Goal: Task Accomplishment & Management: Manage account settings

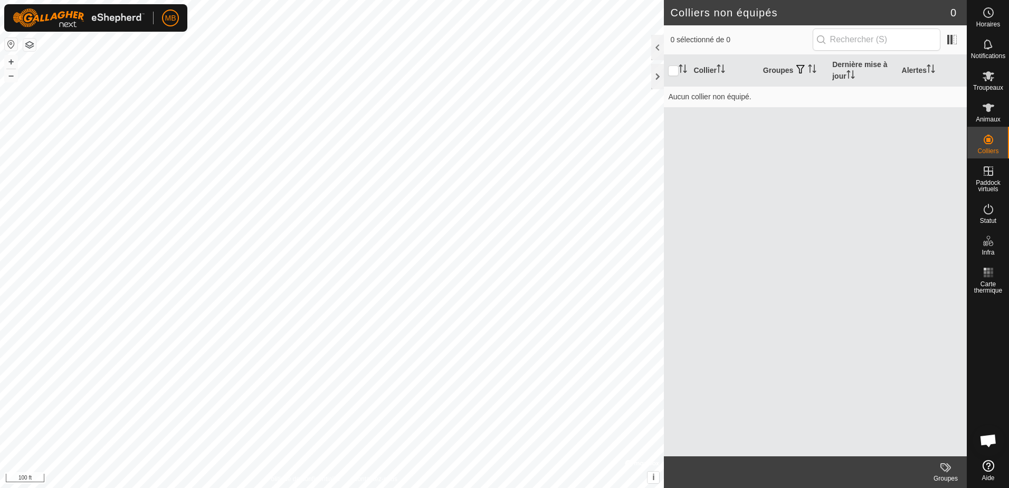
scroll to position [1688, 0]
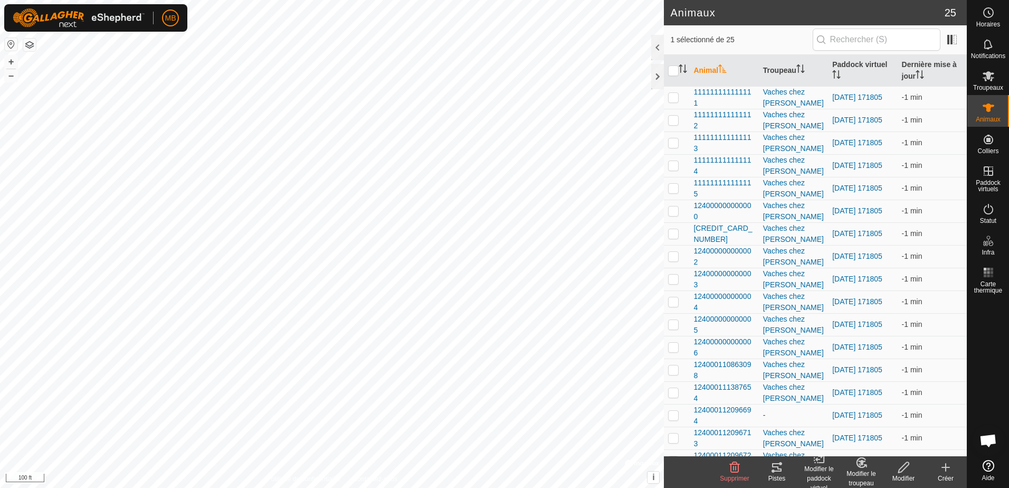
click at [776, 471] on icon at bounding box center [776, 467] width 9 height 8
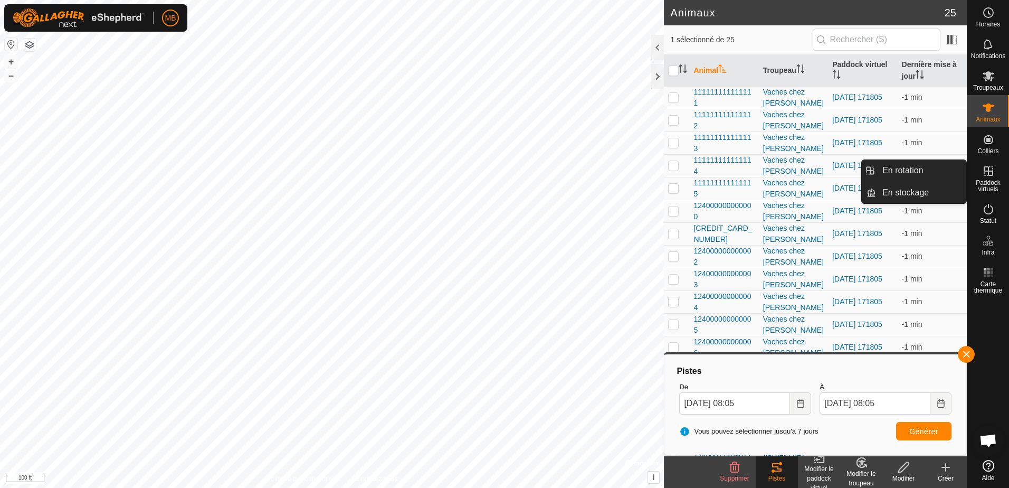
click at [993, 170] on icon at bounding box center [988, 171] width 13 height 13
click at [890, 169] on link "En rotation" at bounding box center [921, 170] width 90 height 21
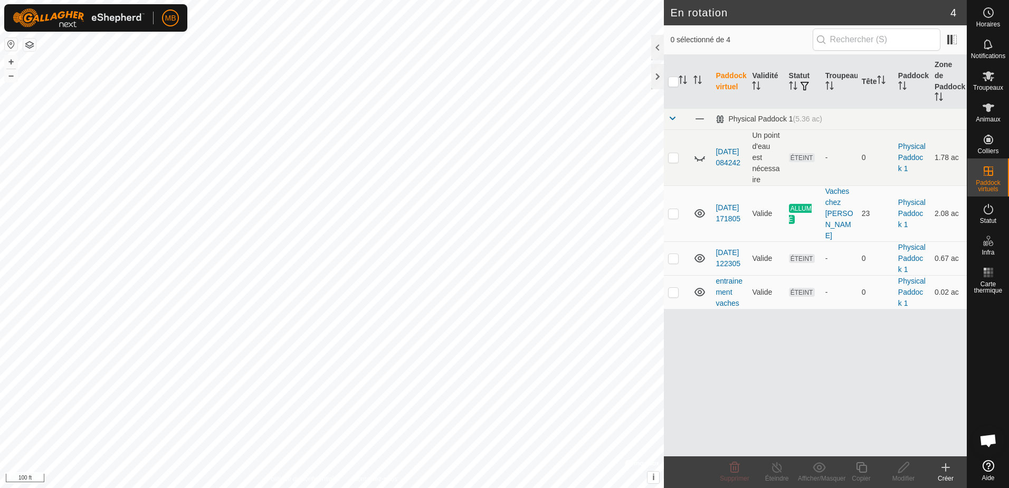
click at [946, 465] on icon at bounding box center [946, 466] width 0 height 7
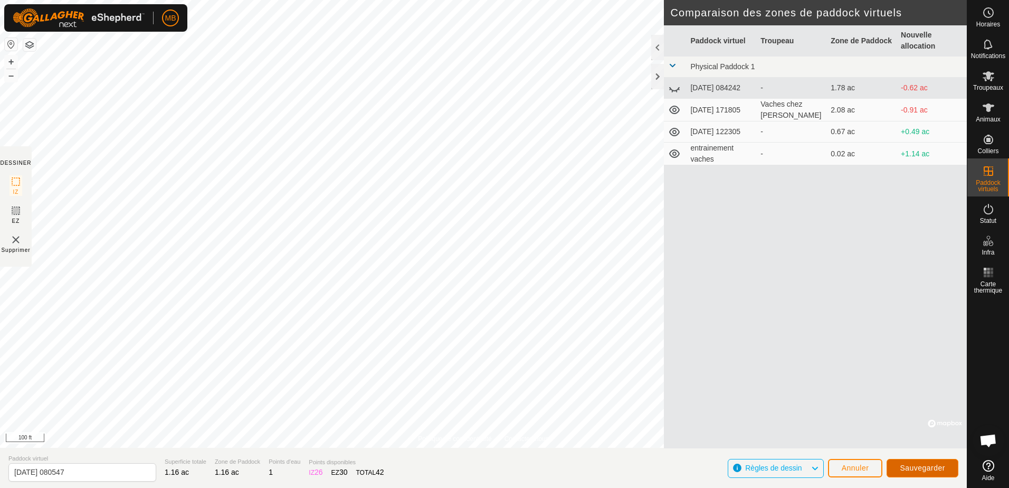
click at [924, 466] on span "Sauvegarder" at bounding box center [922, 467] width 45 height 8
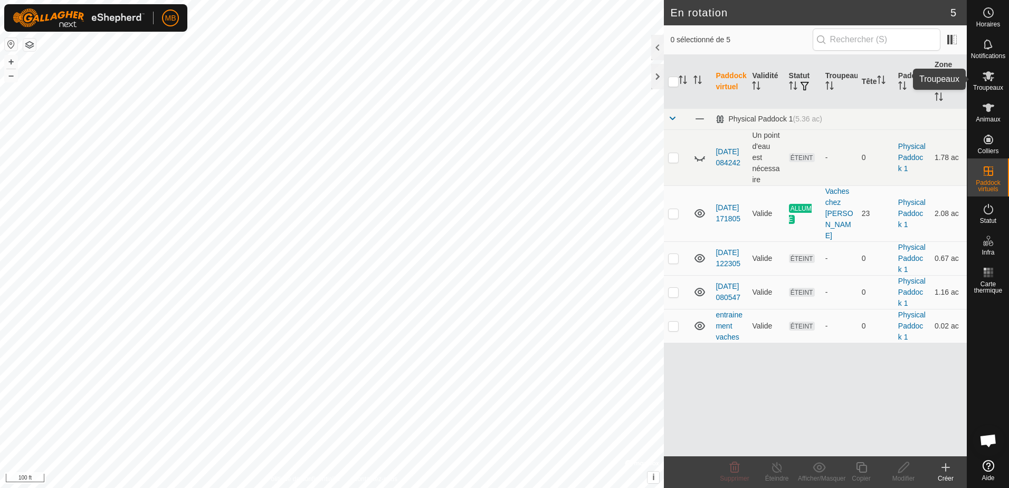
click at [992, 85] on span "Troupeaux" at bounding box center [988, 87] width 30 height 6
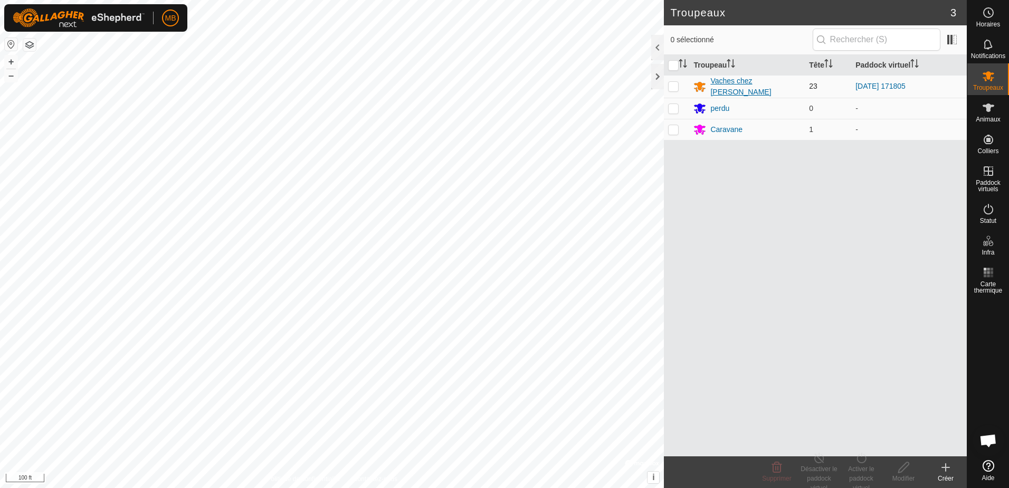
click at [731, 86] on div "Vaches chez [PERSON_NAME]" at bounding box center [755, 86] width 90 height 22
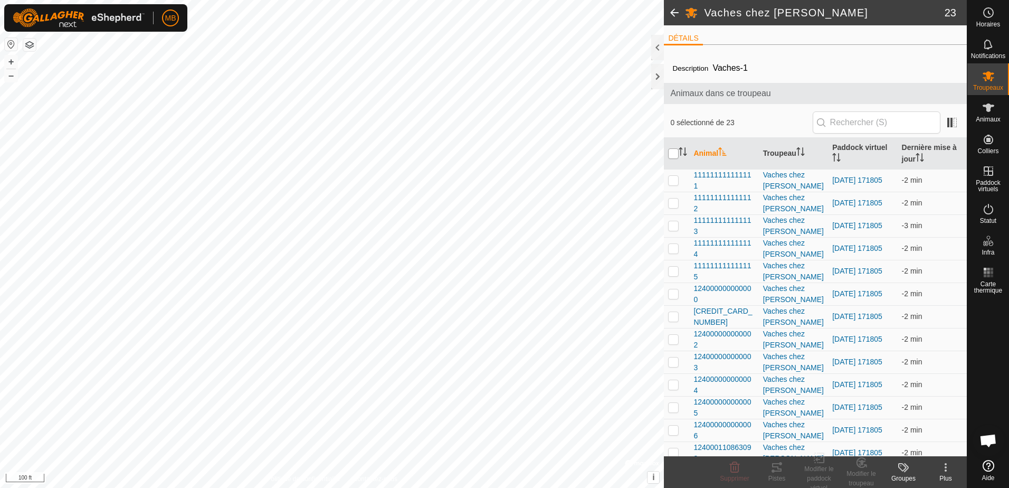
click at [673, 157] on input "checkbox" at bounding box center [673, 153] width 11 height 11
checkbox input "true"
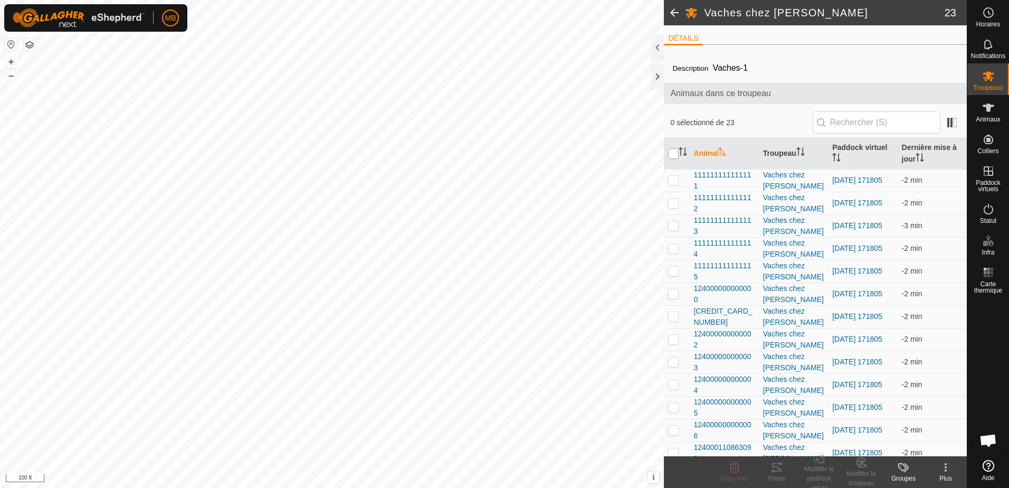
checkbox input "true"
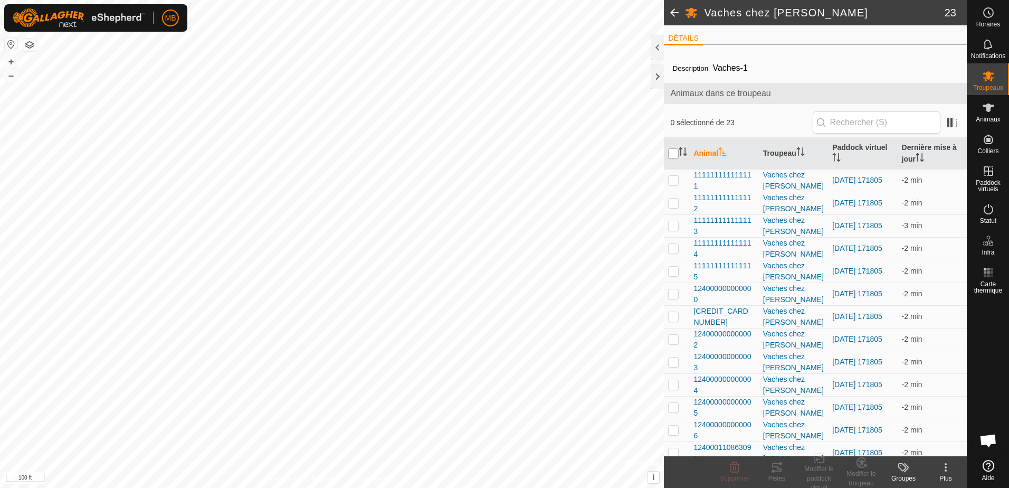
checkbox input "true"
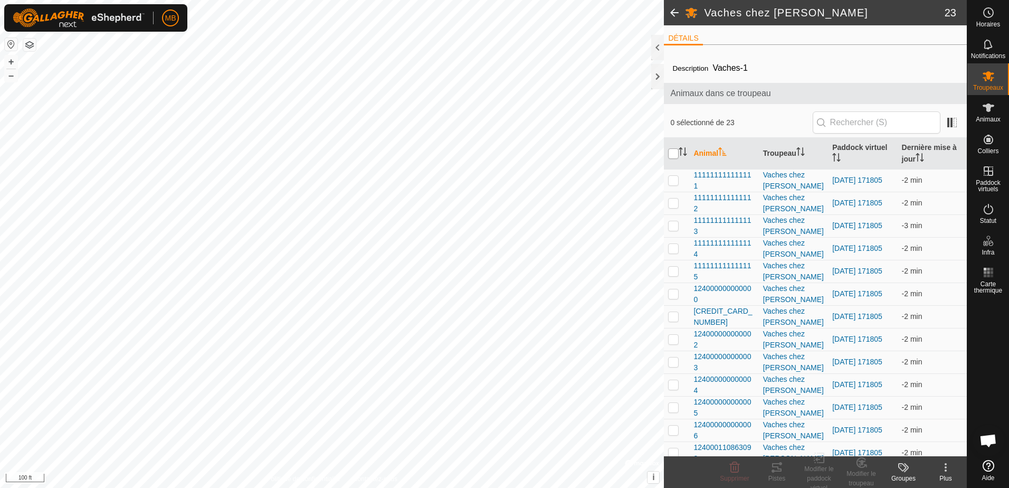
checkbox input "true"
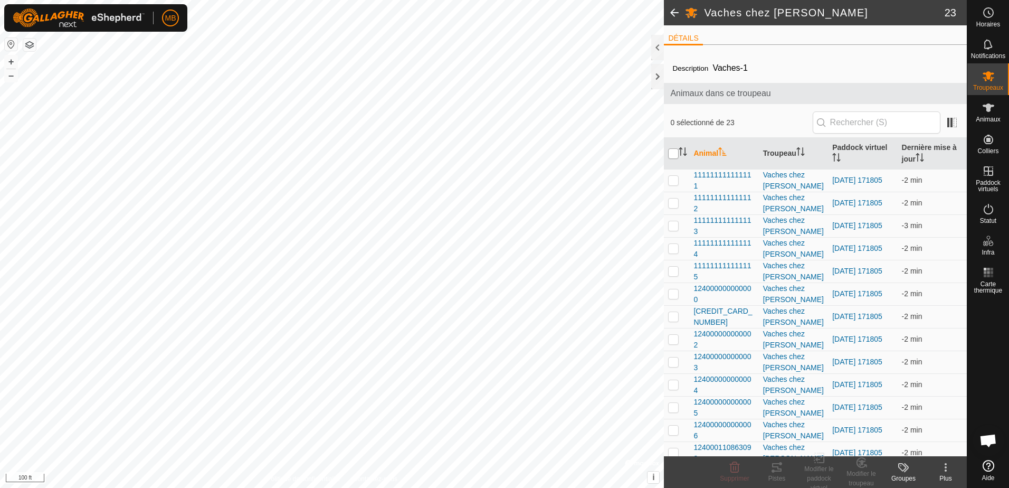
checkbox input "true"
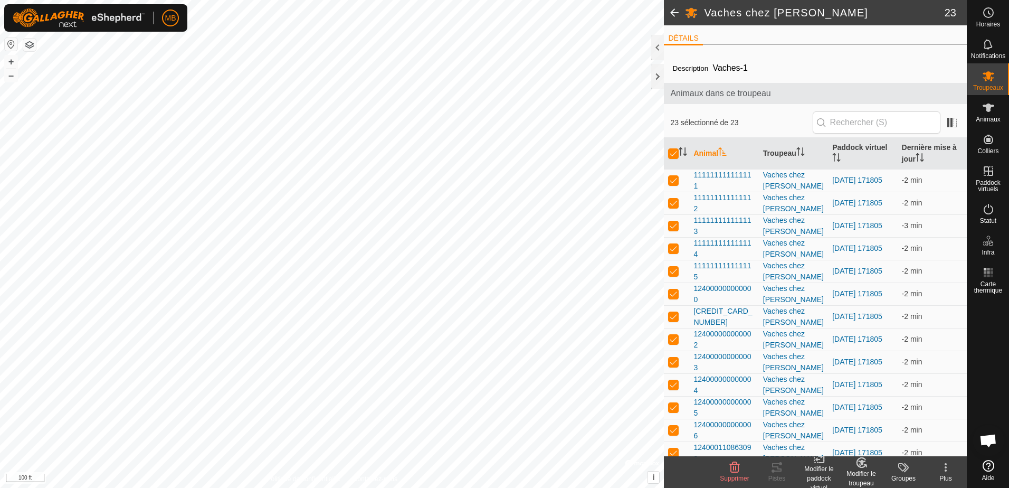
click at [823, 467] on div "Modifier le paddock virtuel" at bounding box center [819, 478] width 42 height 28
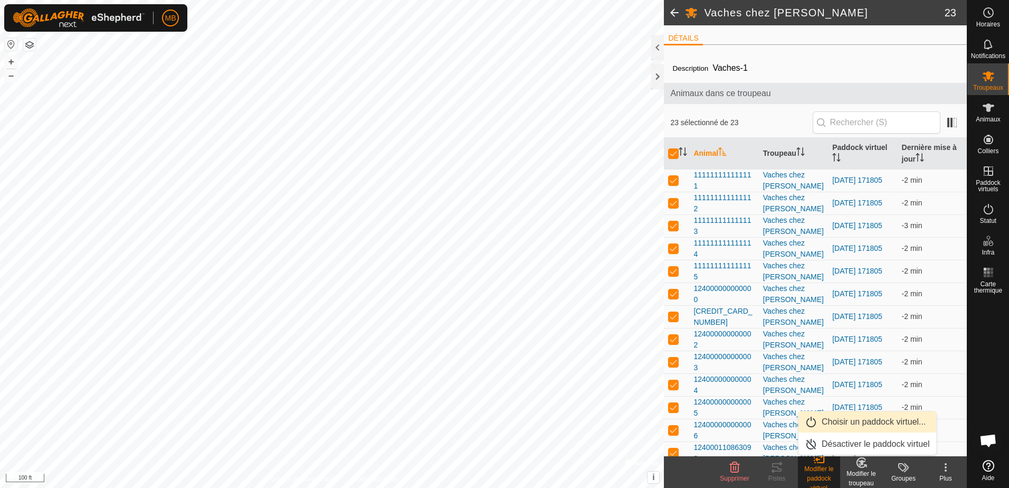
click at [874, 420] on link "Choisir un paddock virtuel..." at bounding box center [868, 421] width 138 height 21
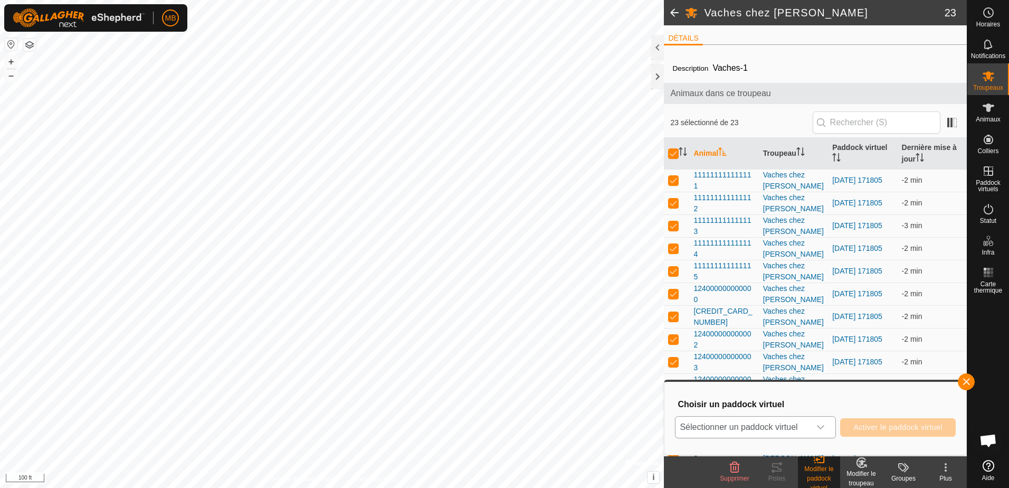
click at [815, 427] on div "dropdown trigger" at bounding box center [820, 426] width 21 height 21
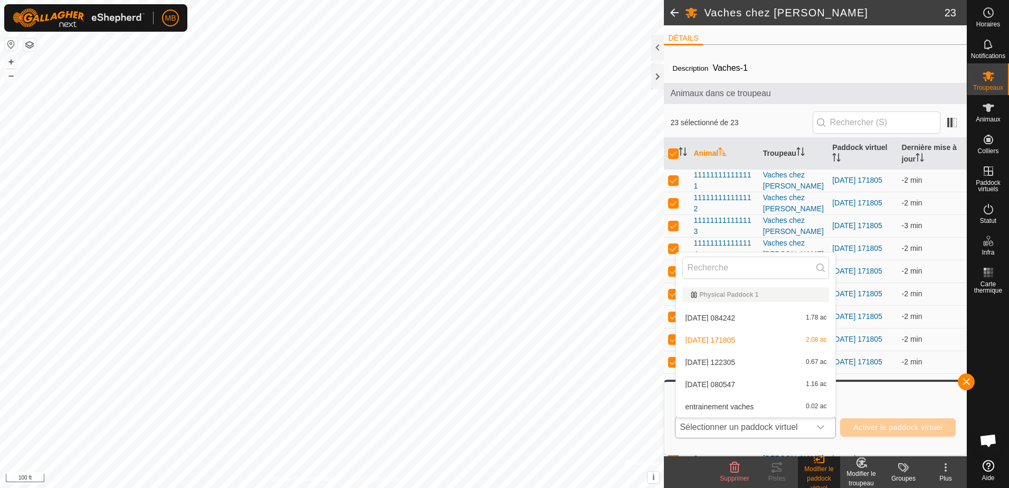
click at [747, 381] on li "[DATE] 080547 1.16 ac" at bounding box center [755, 384] width 159 height 21
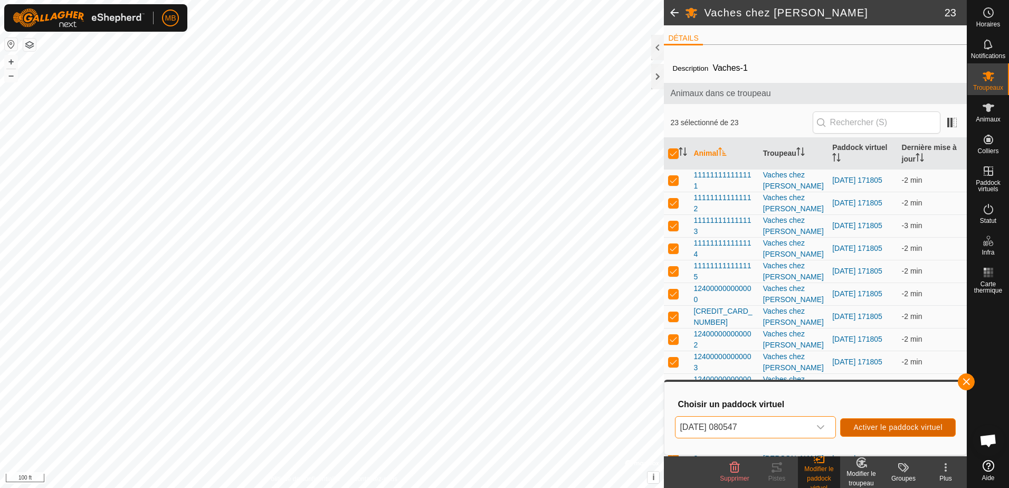
click at [895, 420] on button "Activer le paddock virtuel" at bounding box center [898, 427] width 116 height 18
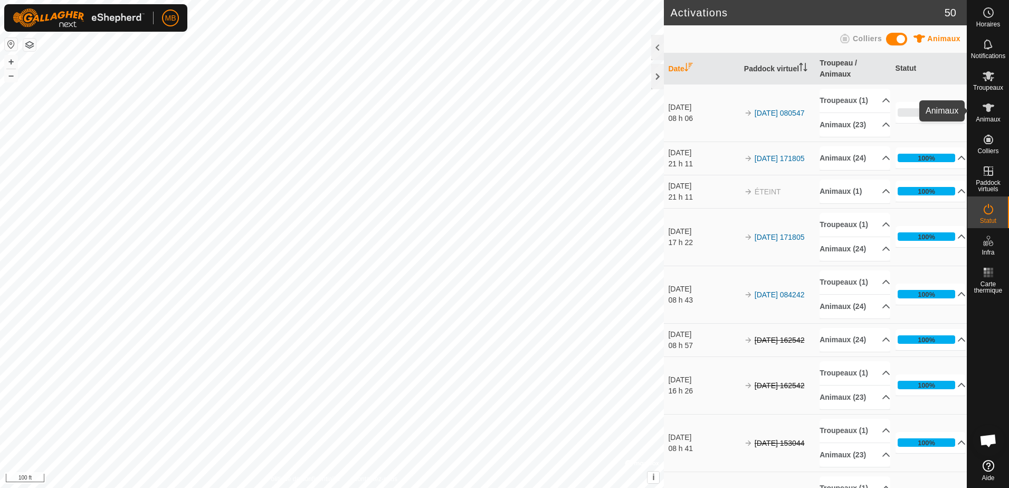
click at [988, 108] on icon at bounding box center [989, 107] width 12 height 8
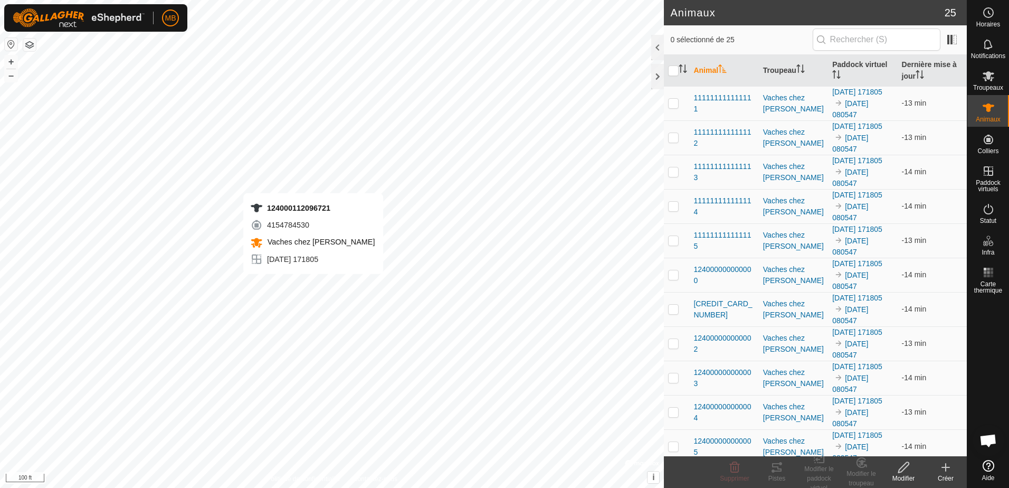
checkbox input "true"
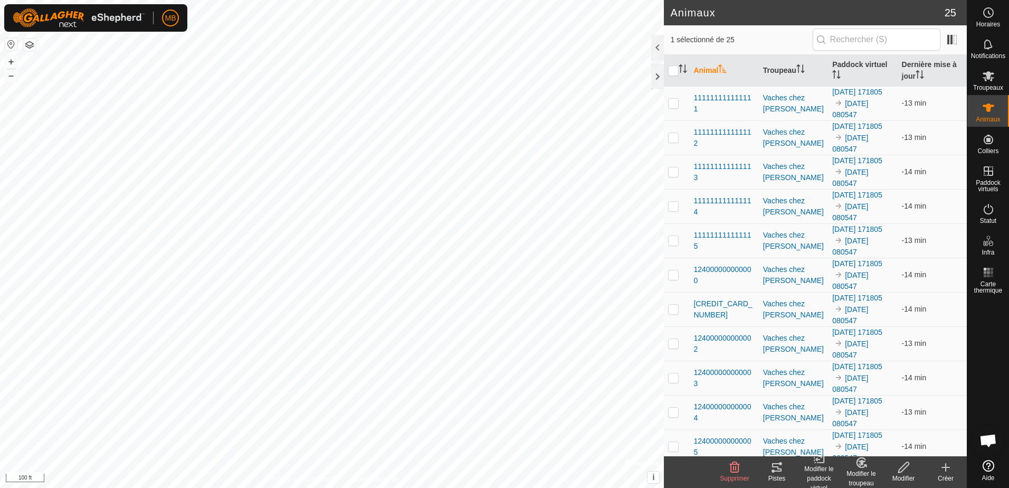
click at [776, 473] on div "Pistes" at bounding box center [777, 477] width 42 height 9
click at [772, 468] on icon at bounding box center [777, 467] width 13 height 13
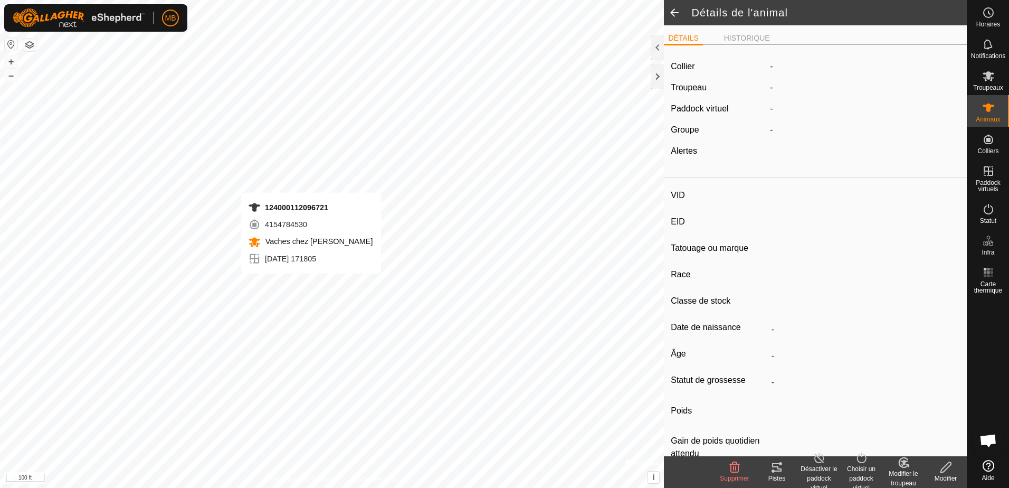
type input "-"
type input "124000112096721"
type input "ont Bl"
type input "LH-CR"
type input "-"
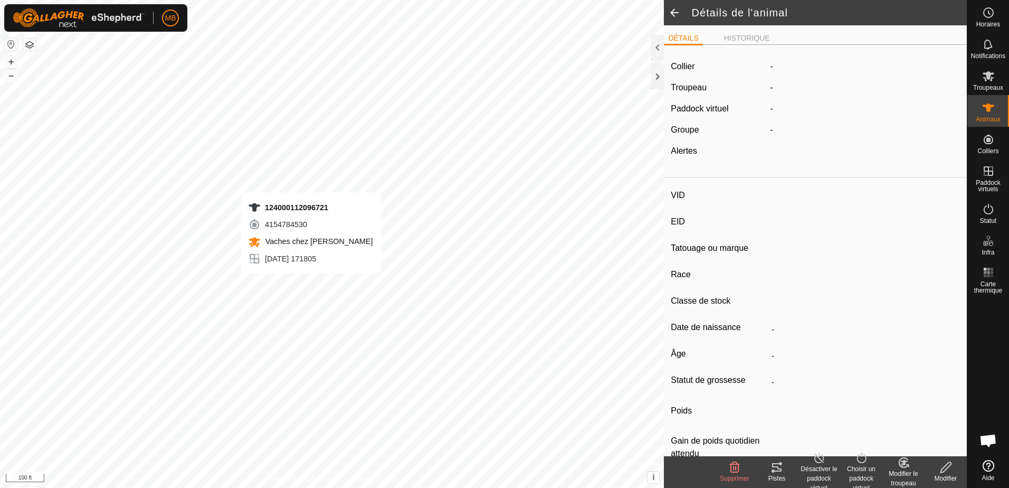
type input "02/2022"
type input "3 years 9 months"
type input "Enceinte"
type input "1100 kg"
type input "-"
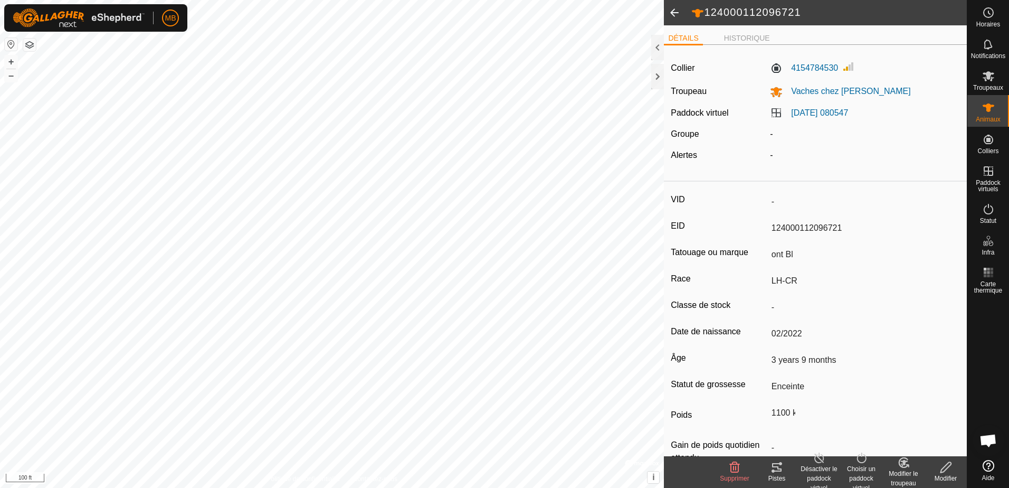
click at [779, 471] on icon at bounding box center [776, 467] width 9 height 8
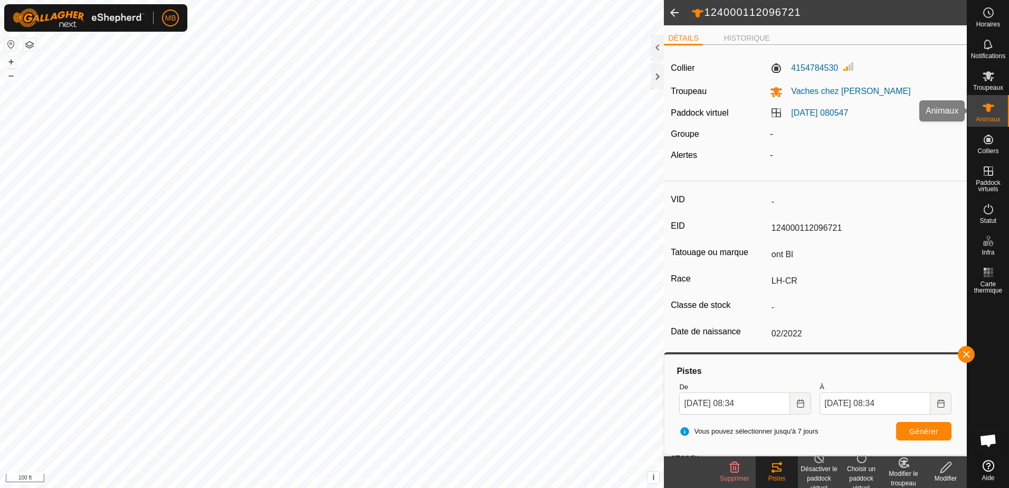
click at [995, 107] on es-animals-svg-icon at bounding box center [988, 107] width 19 height 17
